Goal: Information Seeking & Learning: Learn about a topic

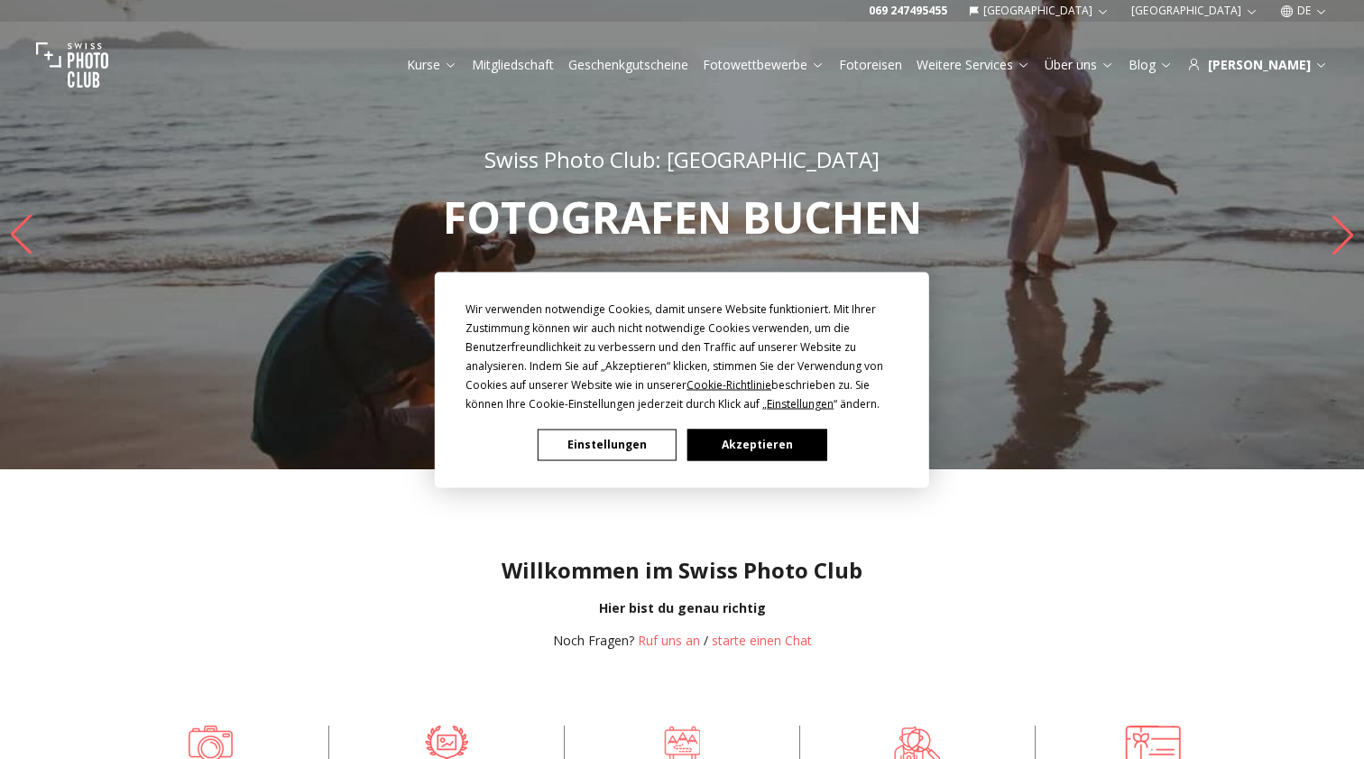
click at [728, 439] on button "Akzeptieren" at bounding box center [757, 445] width 139 height 32
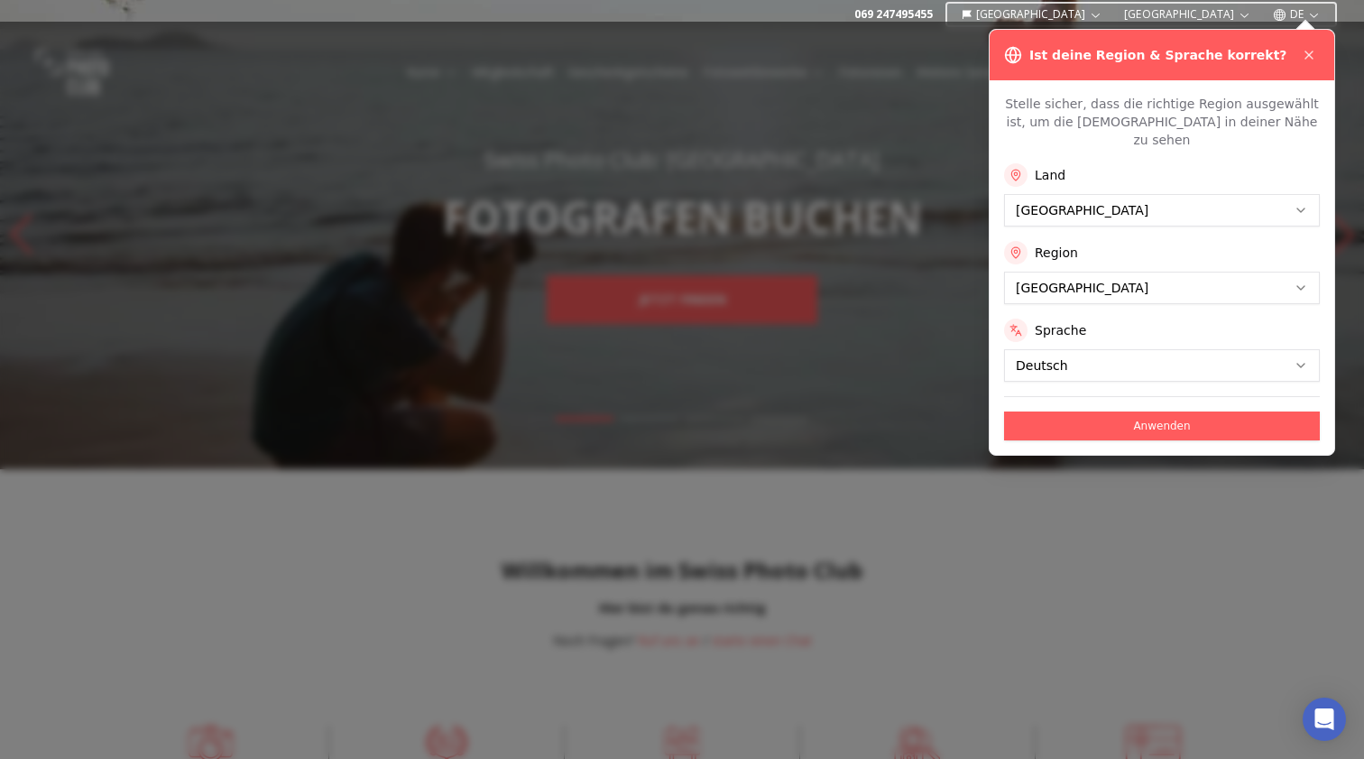
click at [1070, 411] on button "Anwenden" at bounding box center [1162, 425] width 316 height 29
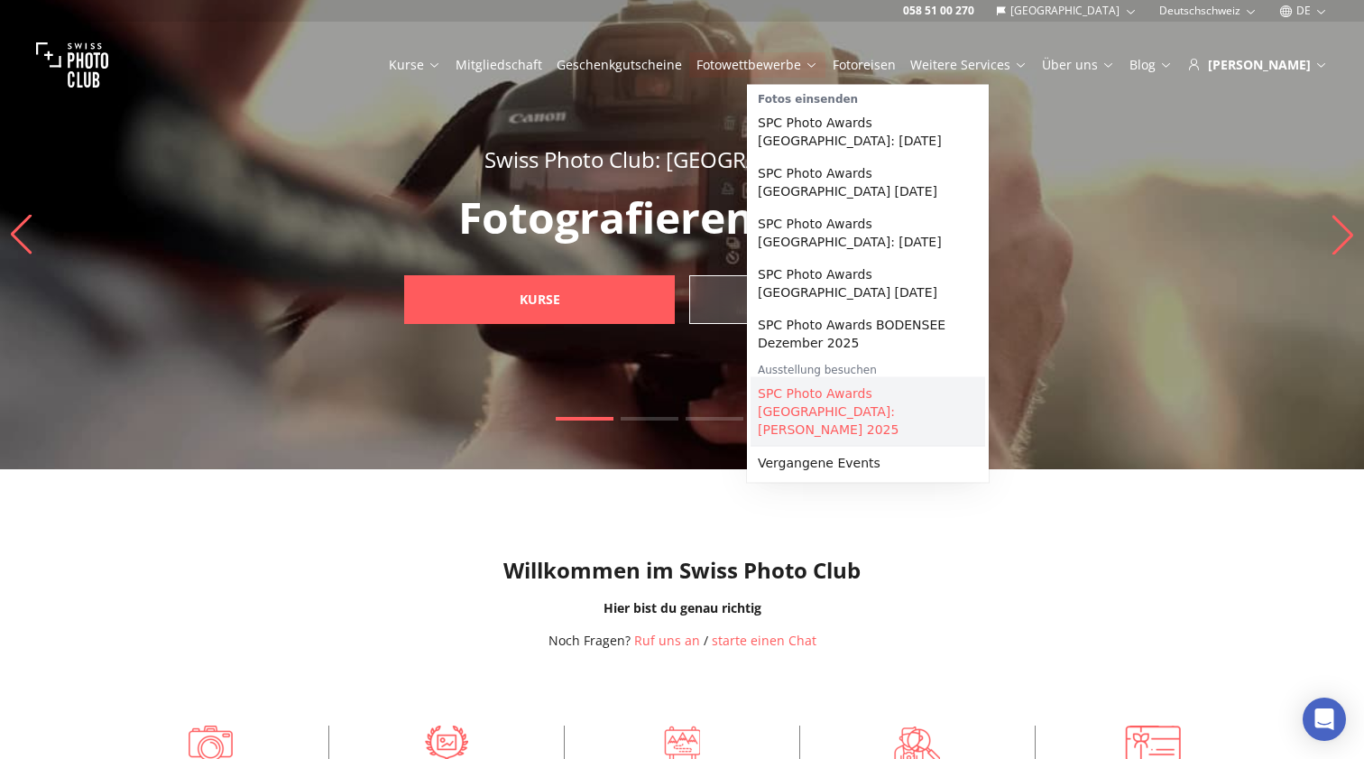
click at [896, 407] on link "SPC Photo Awards [GEOGRAPHIC_DATA]: [PERSON_NAME] 2025" at bounding box center [868, 411] width 235 height 69
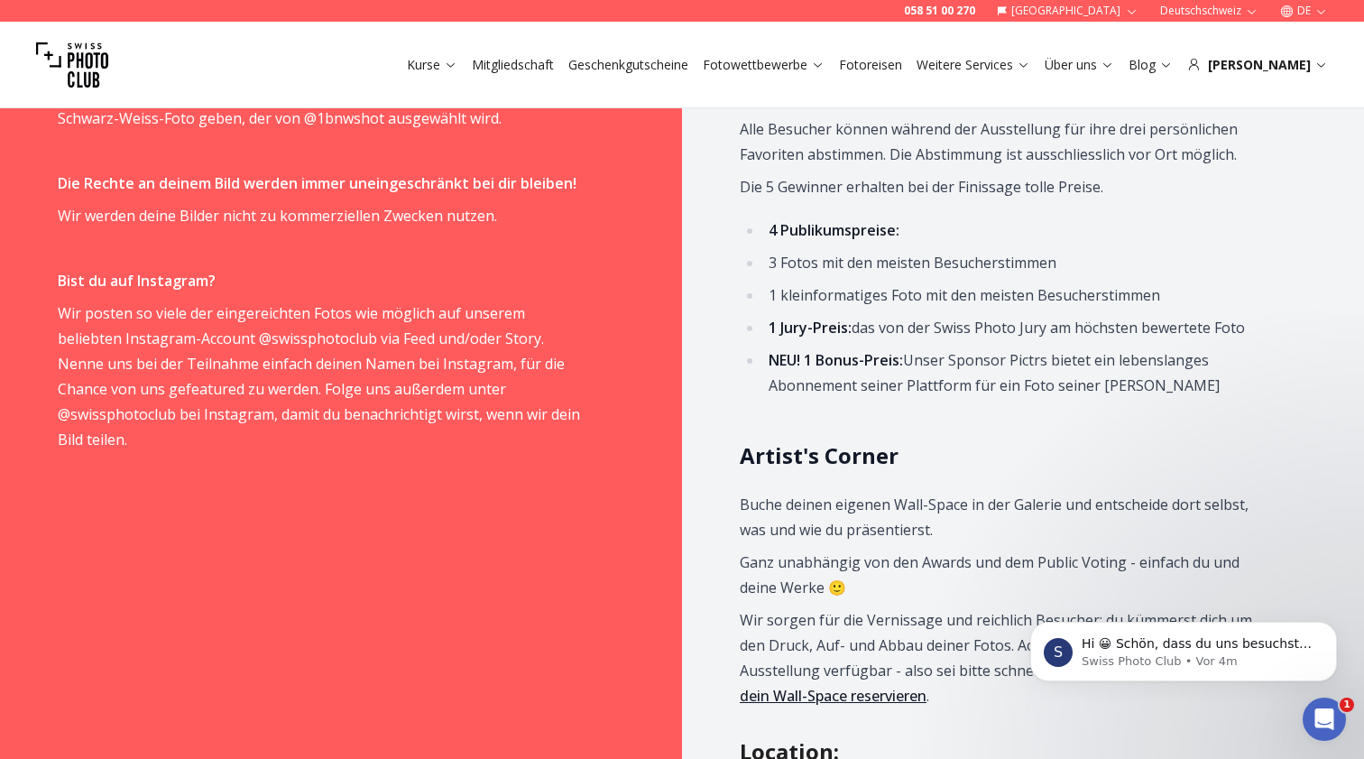
scroll to position [1150, 0]
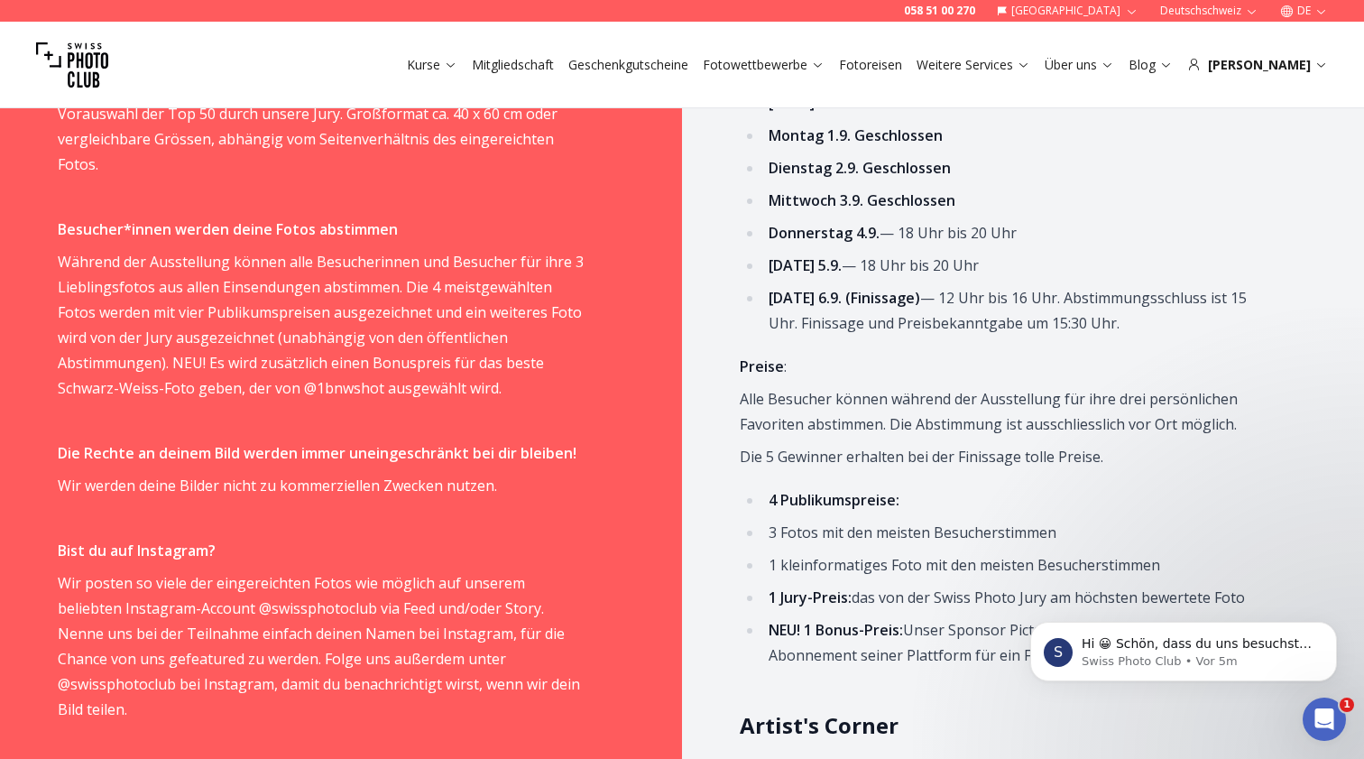
click at [1116, 325] on li "[DATE] 6.9. (Finissage) — 12 Uhr bis 16 Uhr. Abstimmungsschluss ist 15 Uhr. Fin…" at bounding box center [1015, 310] width 504 height 51
click at [1127, 322] on li "[DATE] 6.9. (Finissage) — 12 Uhr bis 16 Uhr. Abstimmungsschluss ist 15 Uhr. Fin…" at bounding box center [1015, 310] width 504 height 51
click at [989, 264] on li "[DATE] 5.9. — 18 Uhr bis 20 Uhr" at bounding box center [1015, 265] width 504 height 25
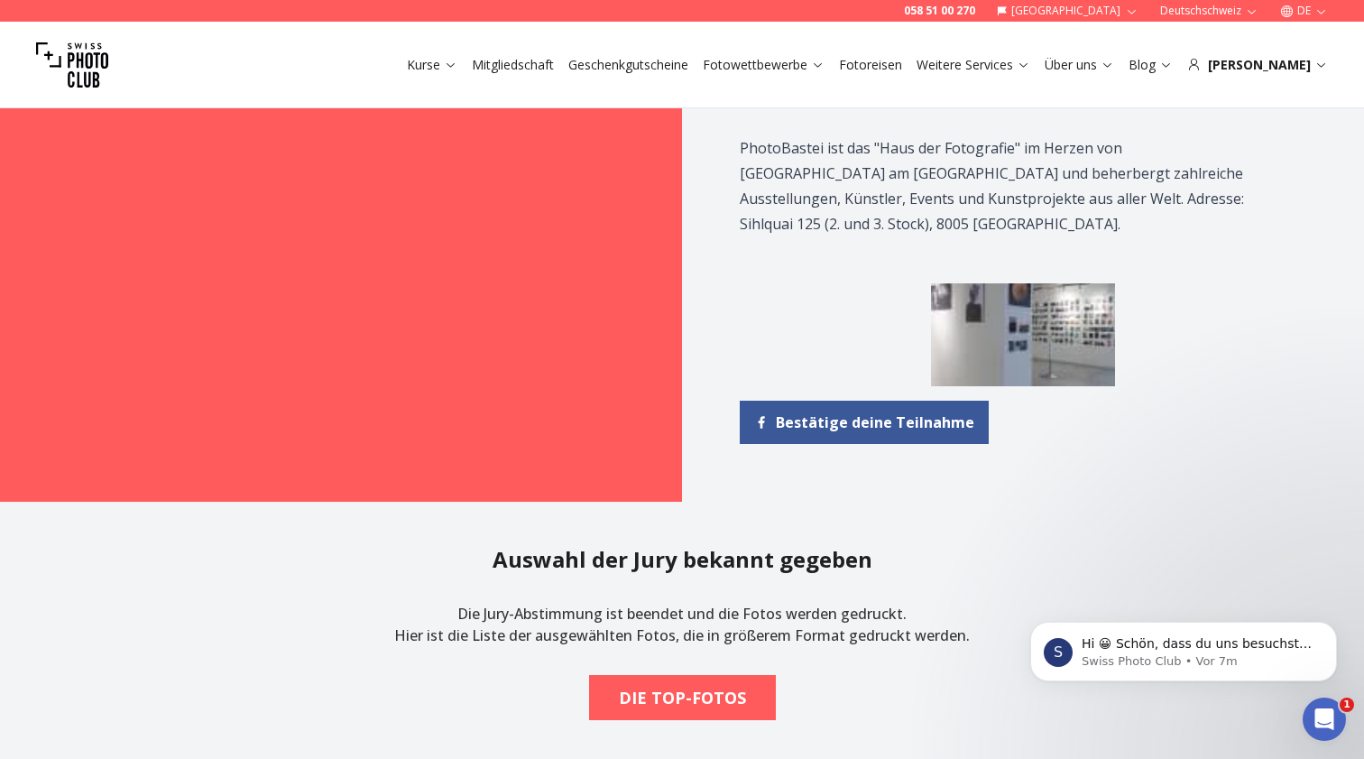
scroll to position [2050, 0]
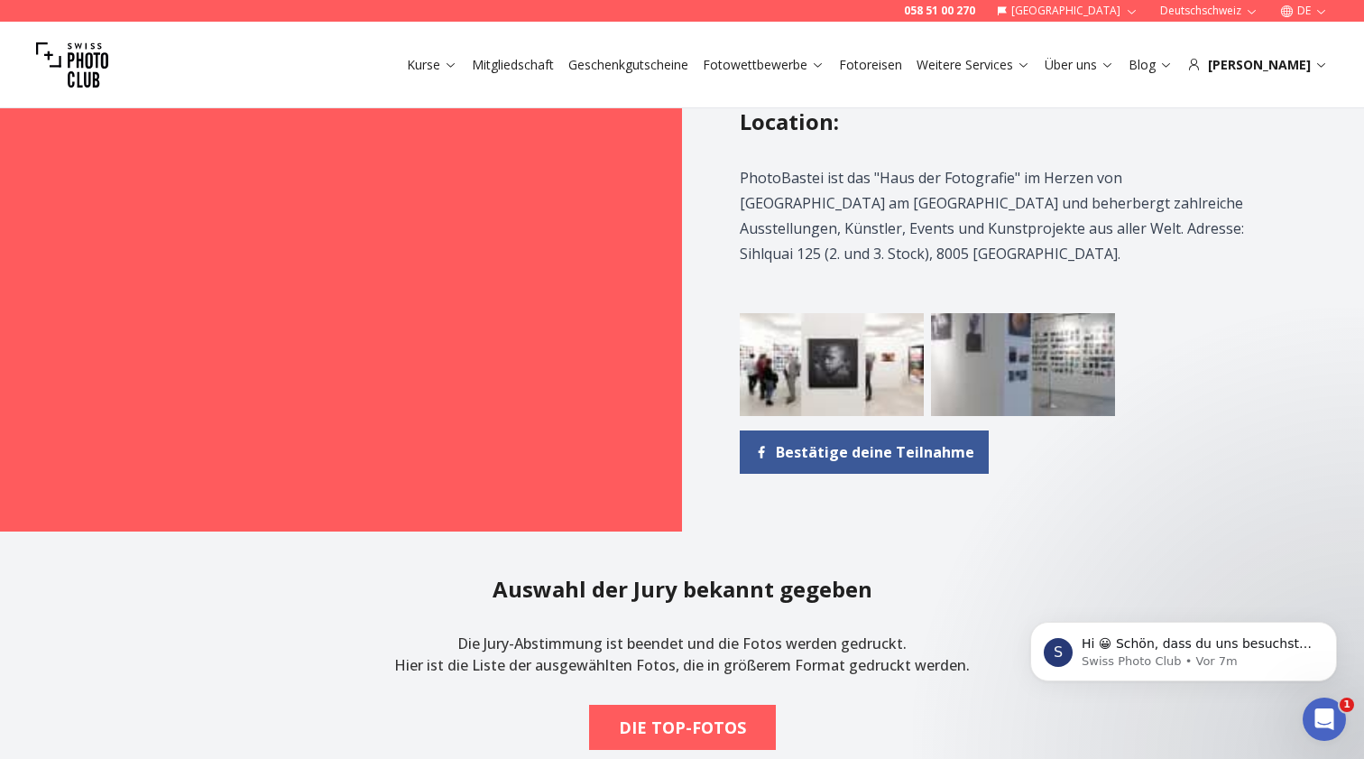
click at [843, 328] on img at bounding box center [832, 365] width 184 height 104
click at [994, 332] on img at bounding box center [1023, 365] width 184 height 104
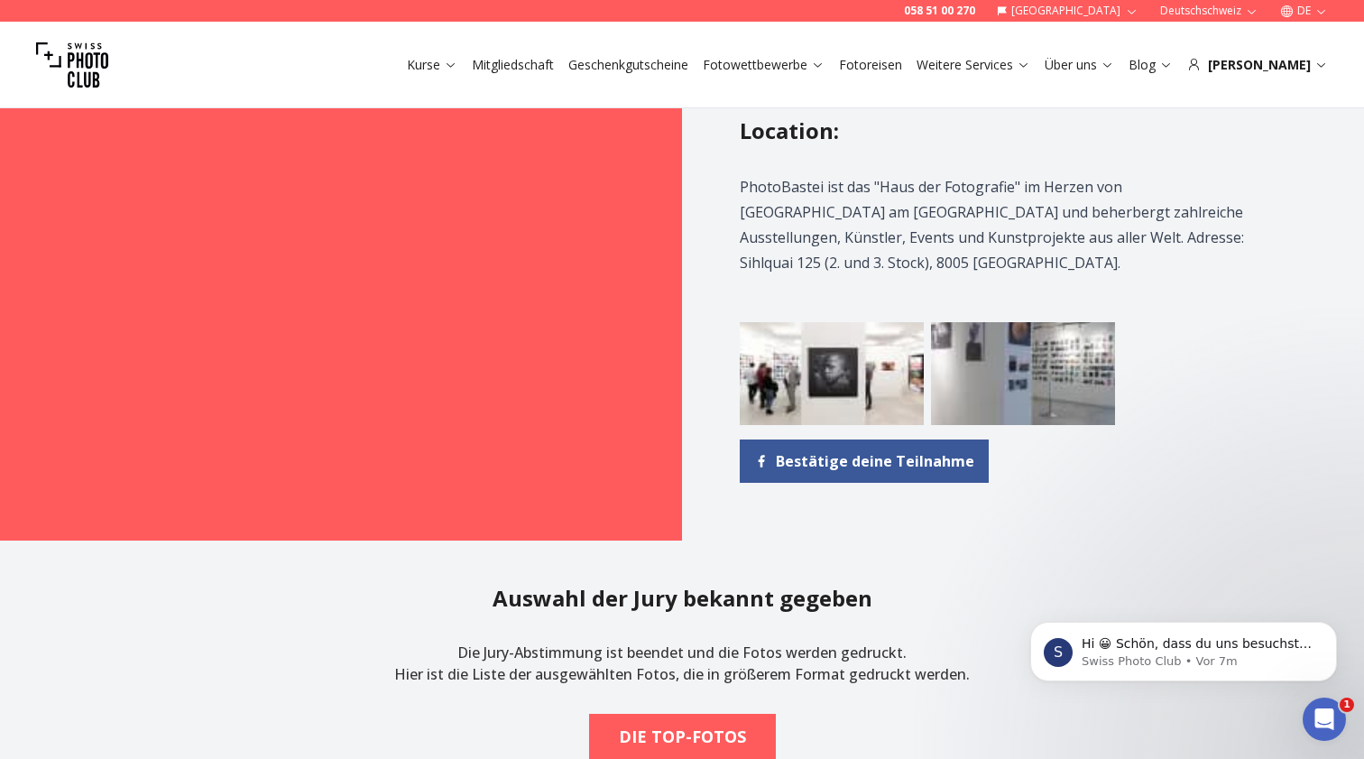
scroll to position [2042, 0]
